Goal: Information Seeking & Learning: Learn about a topic

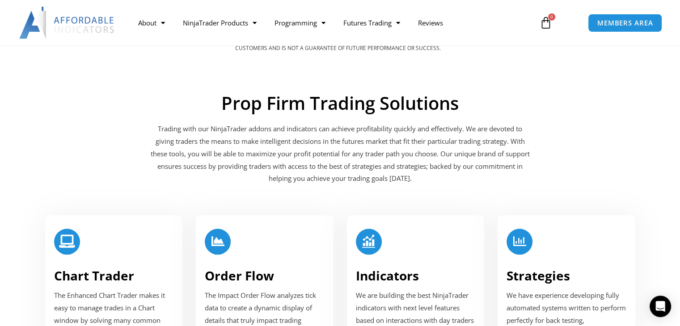
scroll to position [891, 0]
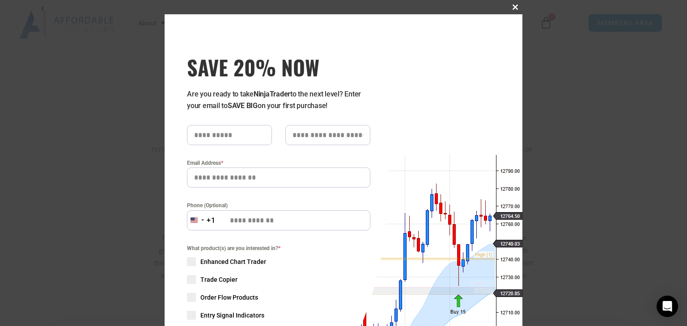
click at [511, 8] on span "SAVE 20% NOW popup" at bounding box center [515, 6] width 14 height 5
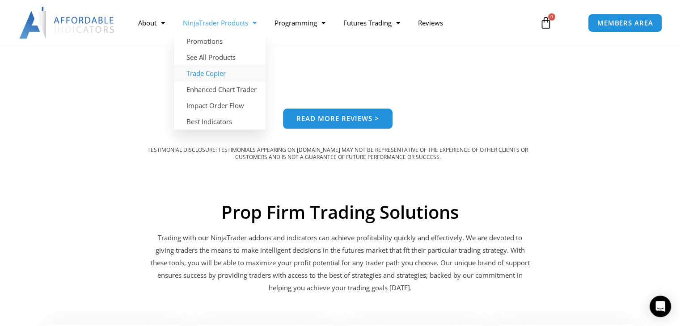
click at [200, 74] on link "Trade Copier" at bounding box center [220, 73] width 92 height 16
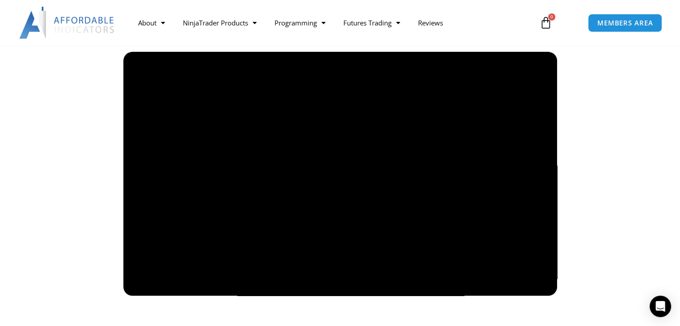
scroll to position [641, 0]
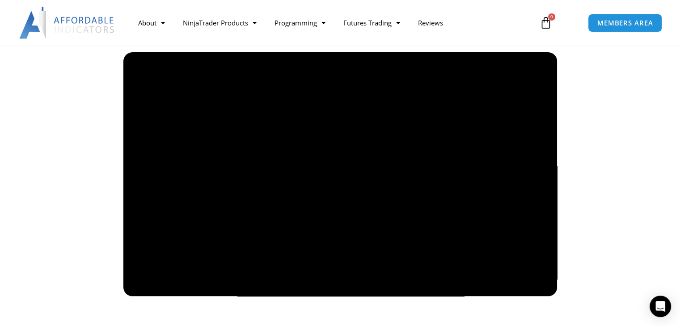
click at [111, 243] on div at bounding box center [340, 174] width 501 height 244
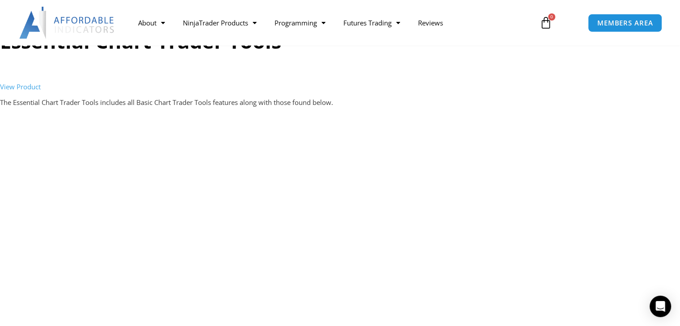
scroll to position [1500, 0]
